Goal: Transaction & Acquisition: Obtain resource

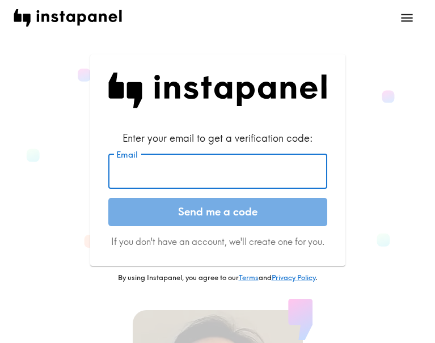
click at [201, 154] on input "Email" at bounding box center [217, 171] width 219 height 35
paste input "[EMAIL_ADDRESS][DOMAIN_NAME]"
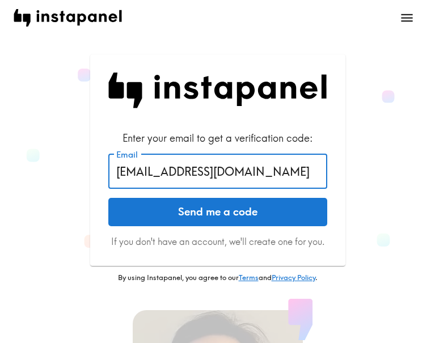
type input "[EMAIL_ADDRESS][DOMAIN_NAME]"
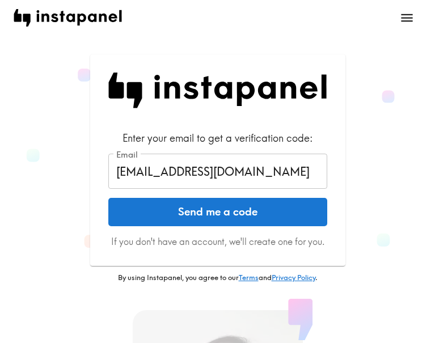
click at [217, 223] on button "Send me a code" at bounding box center [217, 212] width 219 height 28
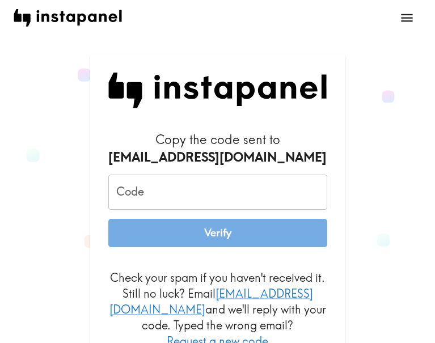
click at [148, 185] on input "Code" at bounding box center [217, 192] width 219 height 35
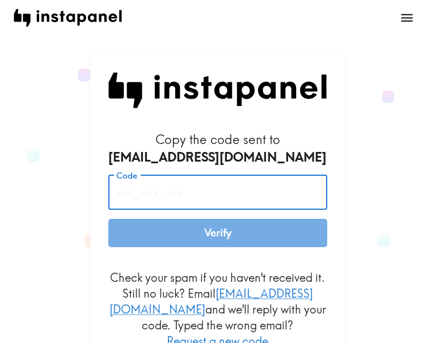
paste input "fih_2Qr_MGB"
type input "fih_2Qr_MGB"
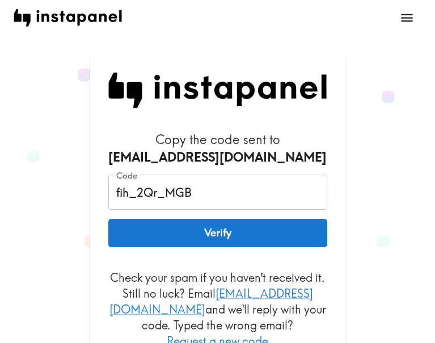
drag, startPoint x: 251, startPoint y: 236, endPoint x: 260, endPoint y: 236, distance: 9.1
click at [251, 236] on button "Verify" at bounding box center [217, 233] width 219 height 28
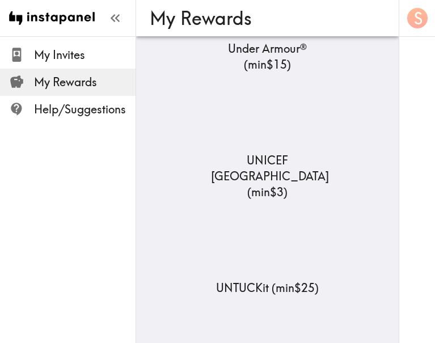
scroll to position [26225, 0]
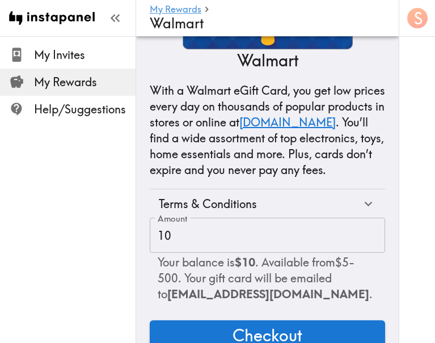
scroll to position [164, 0]
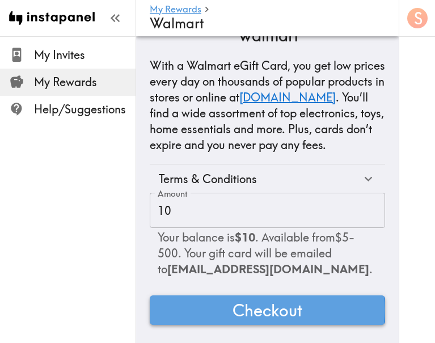
click at [266, 300] on span "Checkout" at bounding box center [267, 310] width 70 height 23
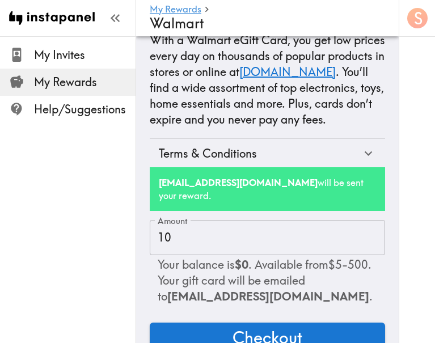
scroll to position [217, 0]
